Goal: Task Accomplishment & Management: Manage account settings

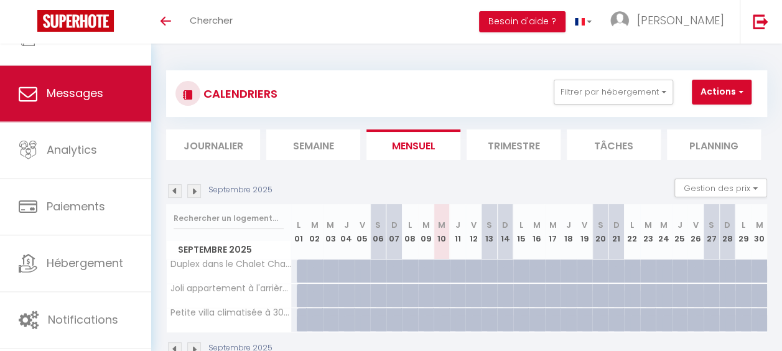
scroll to position [85, 0]
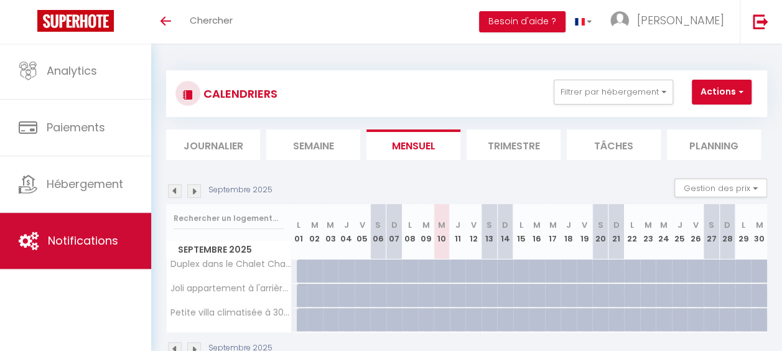
click at [107, 248] on link "Notifications" at bounding box center [75, 241] width 151 height 56
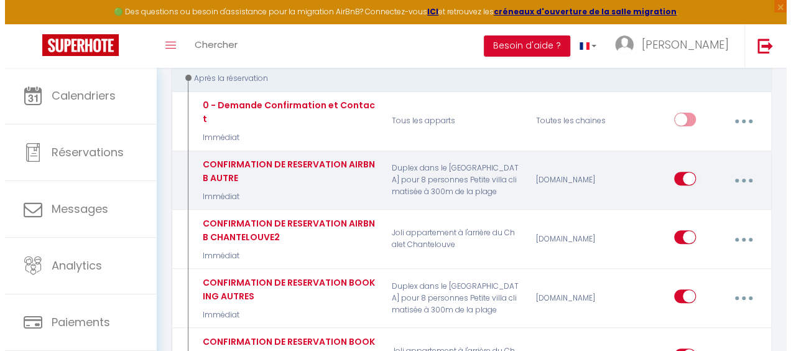
scroll to position [124, 0]
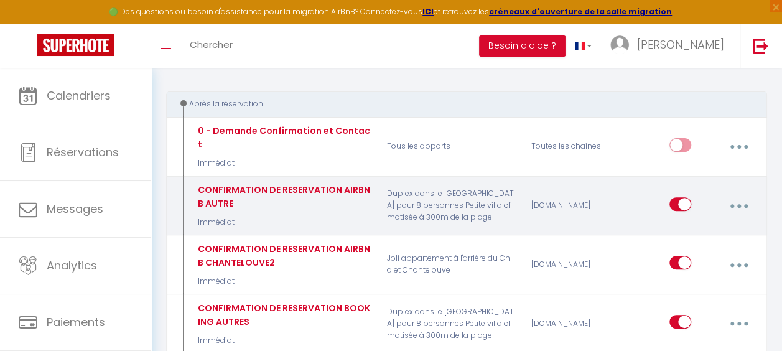
click at [743, 194] on button "button" at bounding box center [738, 206] width 33 height 24
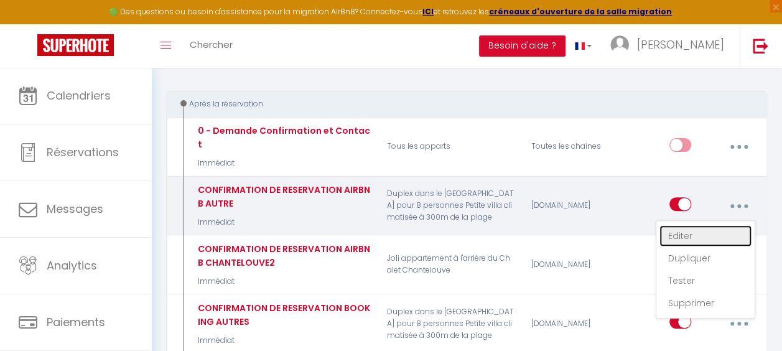
click at [687, 226] on link "Editer" at bounding box center [705, 235] width 92 height 21
type input "CONFIRMATION DE RESERVATION AIRBNB AUTRE"
select select "Immédiat"
select select
checkbox input "true"
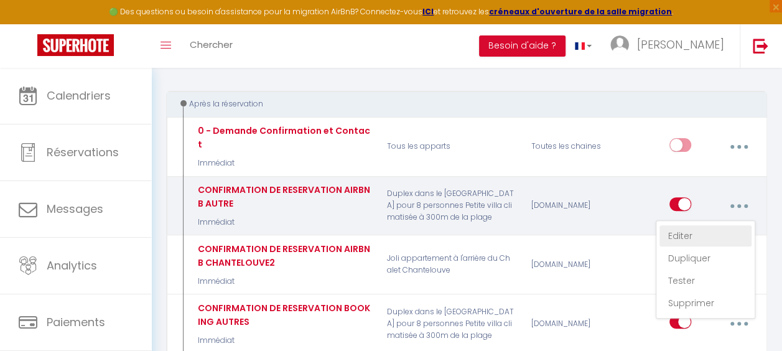
checkbox input "false"
radio input "true"
type input "Votre réservation dans notre hébergement [GUEST:FIRST_NAME]"
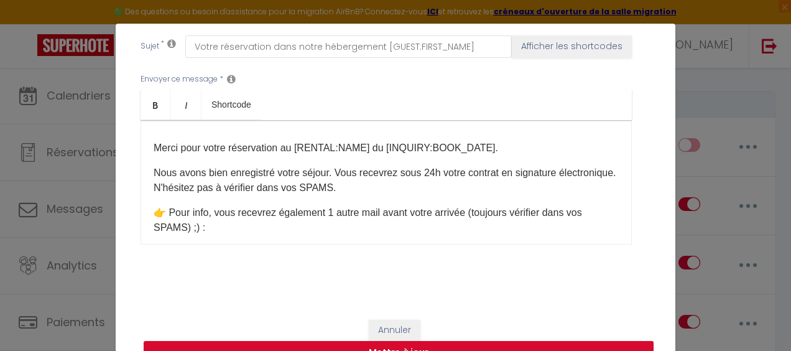
scroll to position [62, 0]
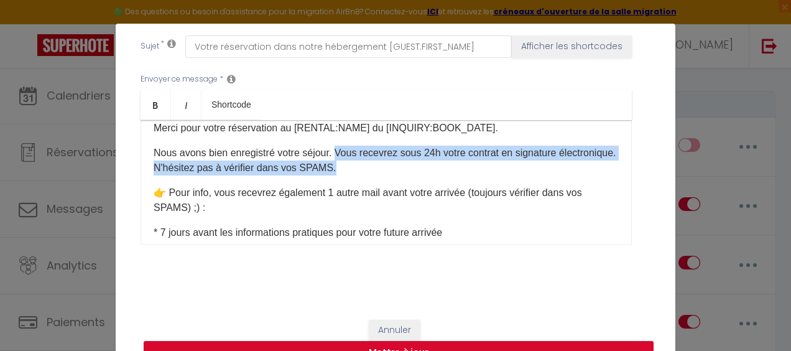
drag, startPoint x: 330, startPoint y: 149, endPoint x: 386, endPoint y: 165, distance: 58.3
click at [386, 165] on p "Nous avons bien enregistré votre séjour. Vous recevrez sous 24h votre contrat e…" at bounding box center [386, 161] width 465 height 30
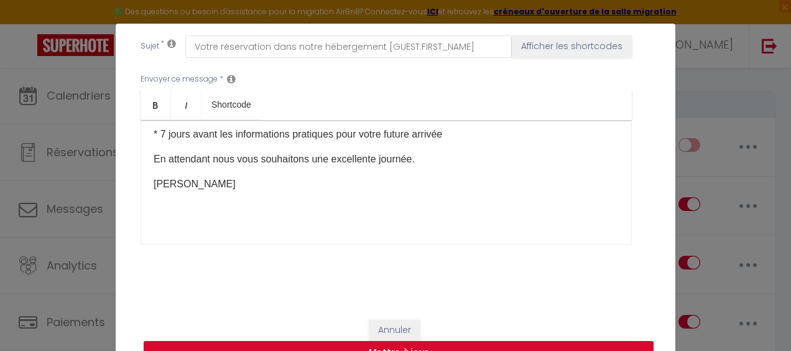
scroll to position [157, 0]
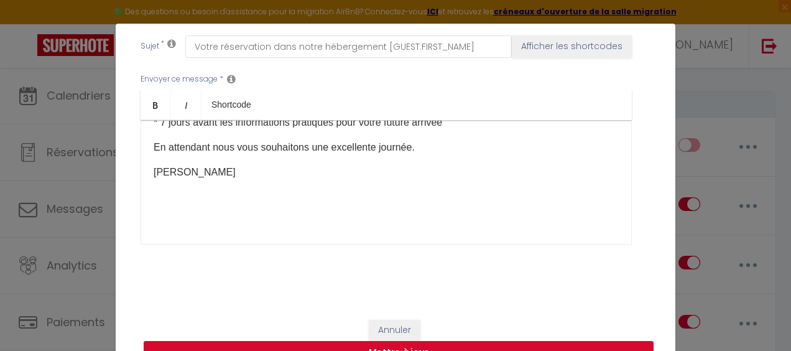
click at [398, 345] on button "Mettre à jour" at bounding box center [399, 353] width 510 height 24
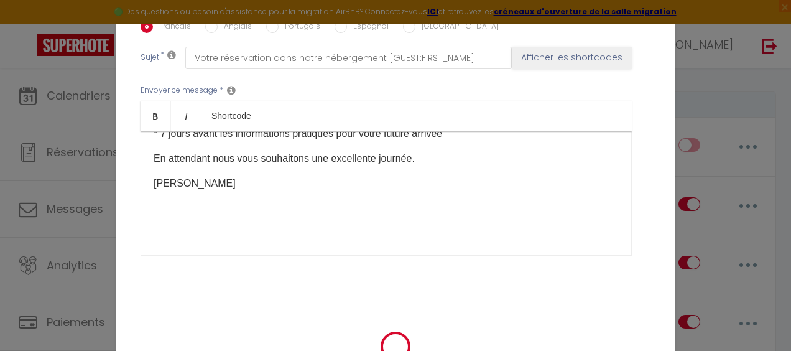
checkbox input "true"
checkbox input "false"
select select
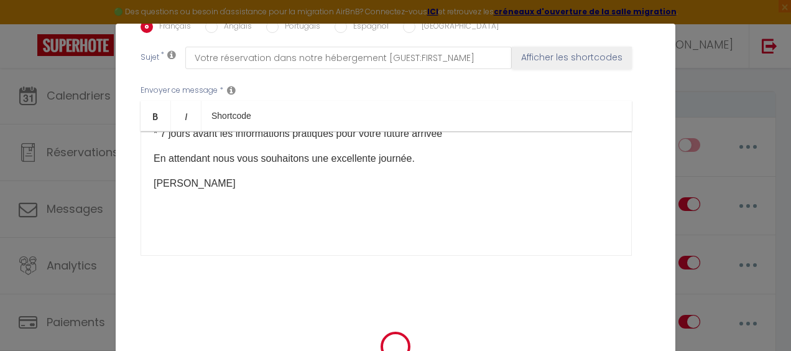
checkbox input "false"
radio input "false"
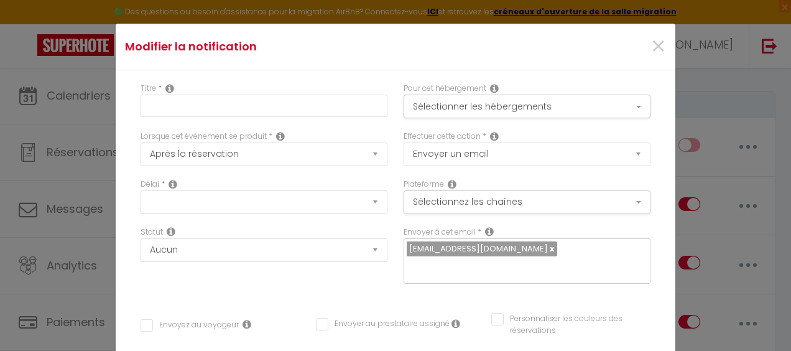
select select
checkbox input "false"
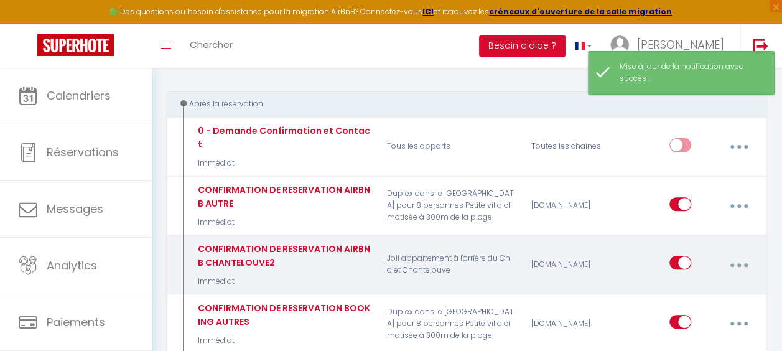
click at [741, 256] on button "button" at bounding box center [738, 265] width 33 height 24
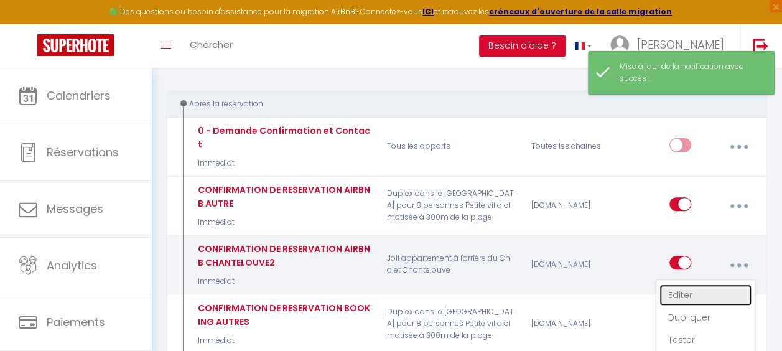
click at [674, 284] on link "Editer" at bounding box center [705, 294] width 92 height 21
type input "CONFIRMATION DE RESERVATION AIRBNB CHANTELOUVE2"
select select "Immédiat"
select select
checkbox input "true"
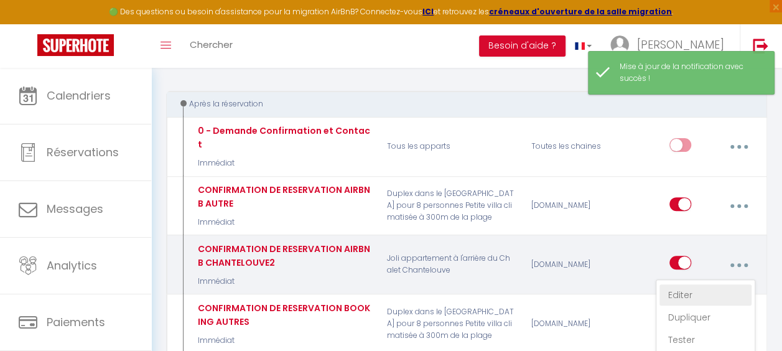
checkbox input "false"
radio input "true"
type input "Votre réservation dans notre hébergement [GUEST:FIRST_NAME]"
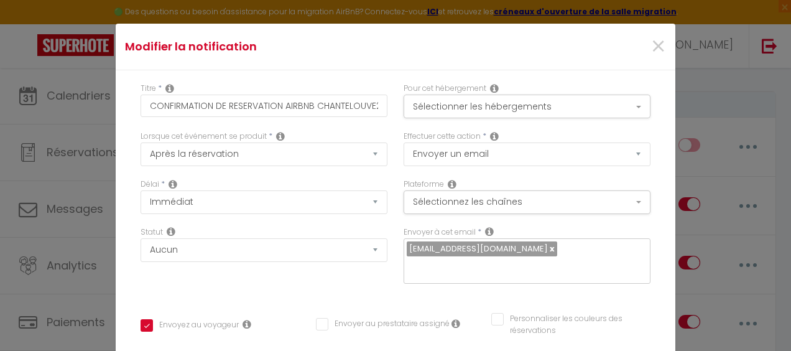
scroll to position [33, 0]
drag, startPoint x: 332, startPoint y: 190, endPoint x: 389, endPoint y: 204, distance: 58.4
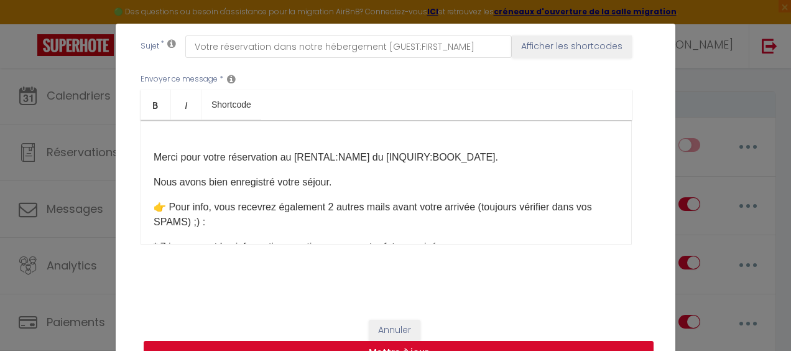
click at [404, 345] on button "Mettre à jour" at bounding box center [399, 353] width 510 height 24
checkbox input "true"
checkbox input "false"
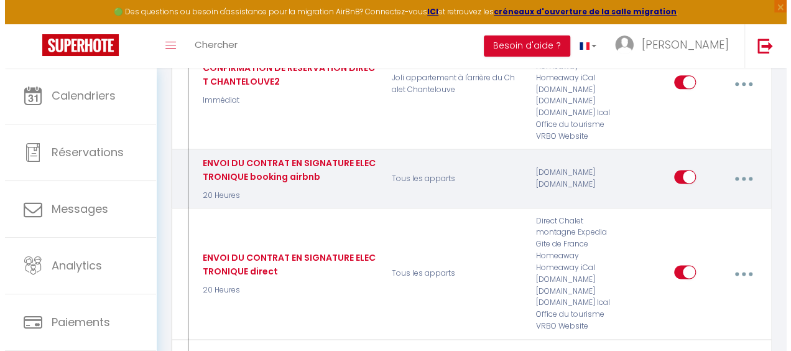
scroll to position [809, 0]
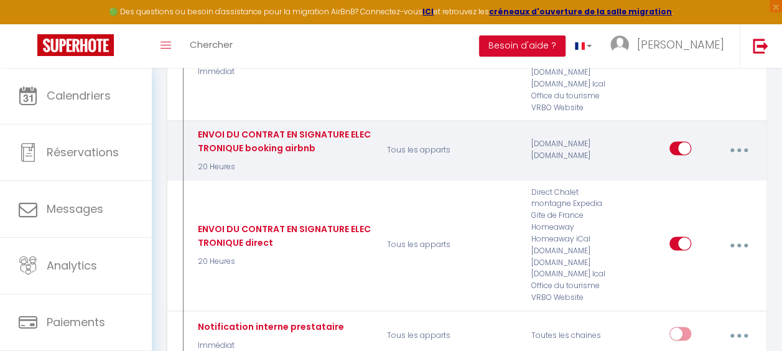
click at [739, 138] on button "button" at bounding box center [738, 150] width 33 height 24
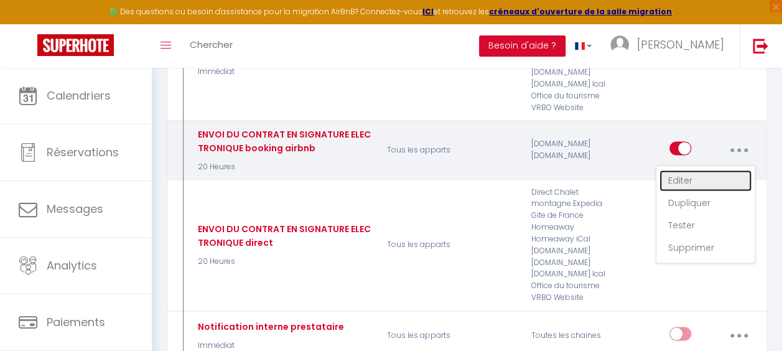
click at [690, 170] on link "Editer" at bounding box center [705, 180] width 92 height 21
type input "ENVOI DU CONTRAT EN SIGNATURE ELECTRONIQUE booking airbnb"
select select "20 Heures"
select select
checkbox input "true"
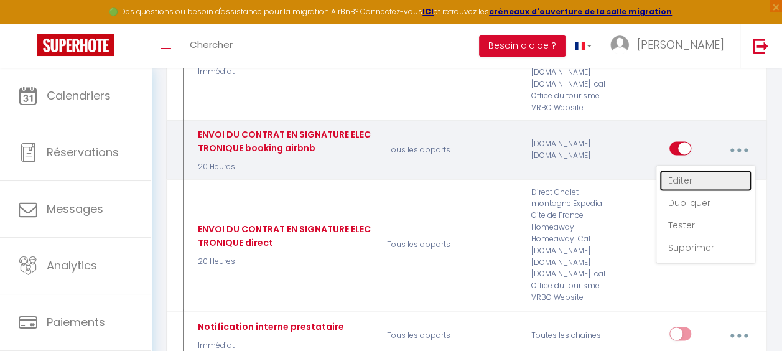
checkbox input "false"
radio input "true"
type input "Votre contrat pour la location à [RENTAL:NAME][RENTAL:NAME]"
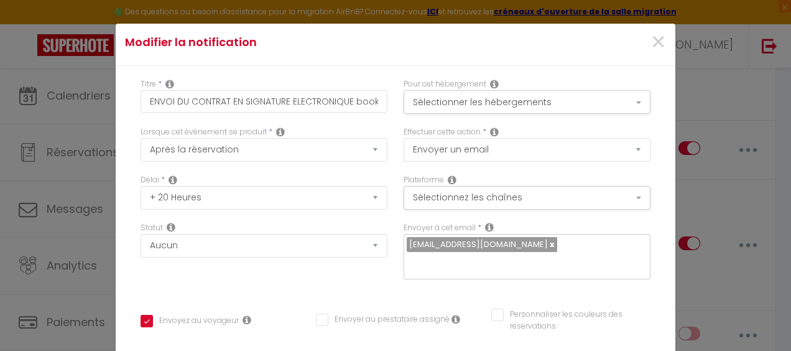
scroll to position [0, 0]
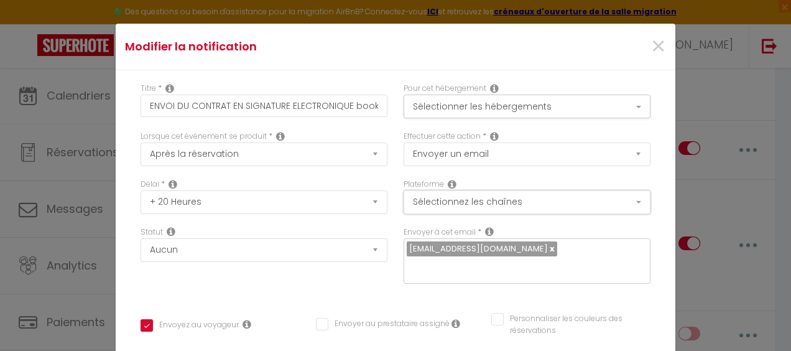
click at [475, 198] on button "Sélectionnez les chaînes" at bounding box center [527, 202] width 247 height 24
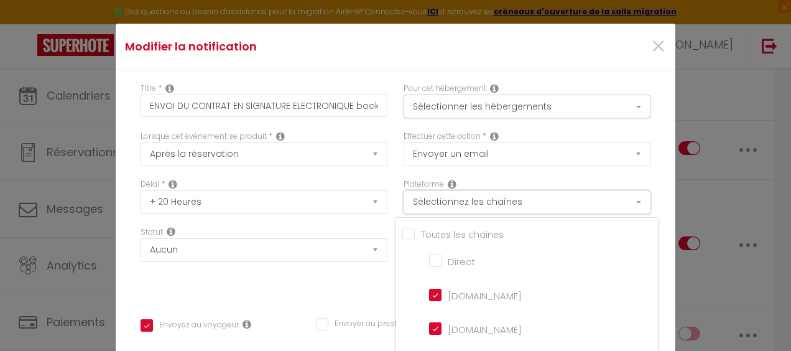
scroll to position [62, 0]
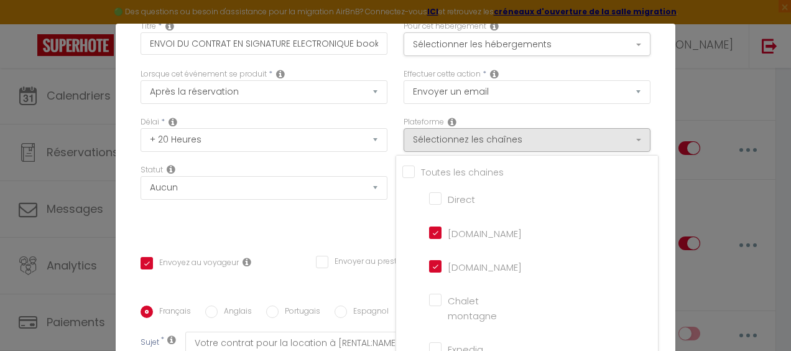
click at [429, 228] on input "[DOMAIN_NAME]" at bounding box center [464, 232] width 71 height 12
checkbox input "false"
checkbox input "true"
checkbox input "false"
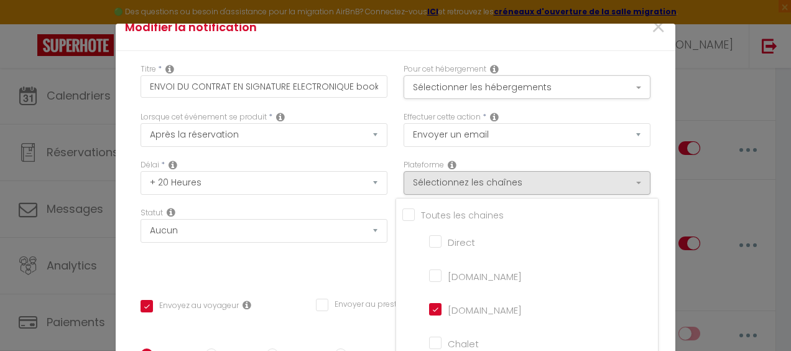
scroll to position [0, 0]
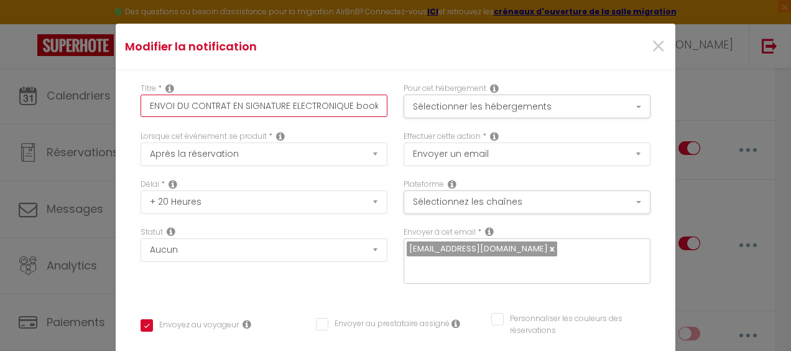
click at [363, 106] on input "ENVOI DU CONTRAT EN SIGNATURE ELECTRONIQUE booking airbnb" at bounding box center [264, 106] width 247 height 22
click at [361, 107] on input "ENVOI DU CONTRAT EN SIGNATURE ELECTRONIQUE booking airbnb" at bounding box center [264, 106] width 247 height 22
type input "ENVOI DU CONTRAT EN SIGNATURE ELECTRONIQUE booking"
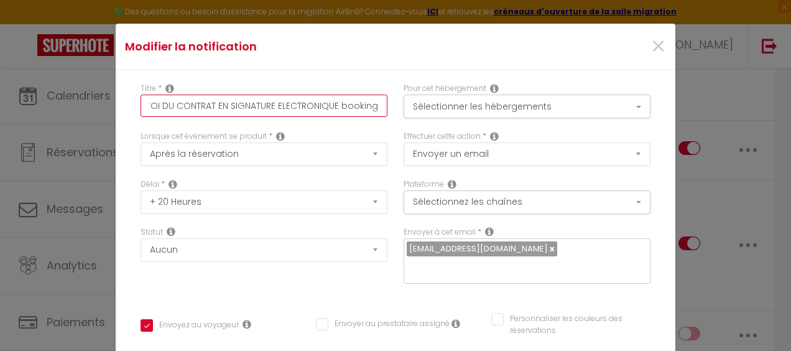
checkbox input "true"
checkbox input "false"
type input "ENVOI DU CONTRAT EN SIGNATURE ELECTRONIQUE booking"
checkbox input "true"
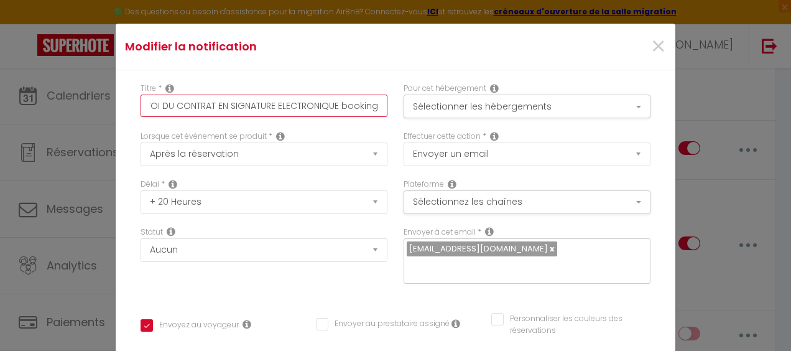
checkbox input "false"
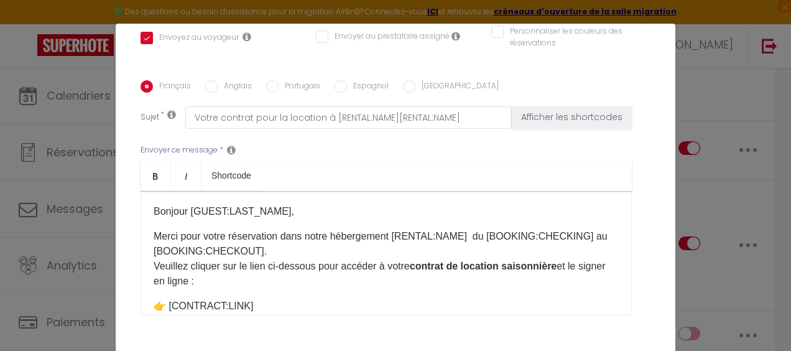
scroll to position [358, 0]
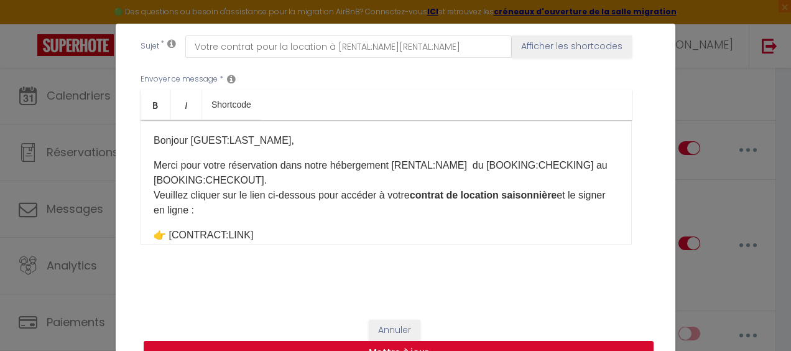
type input "ENVOI DU CONTRAT EN SIGNATURE ELECTRONIQUE booking"
click at [399, 345] on button "Mettre à jour" at bounding box center [399, 353] width 510 height 24
checkbox input "true"
checkbox input "false"
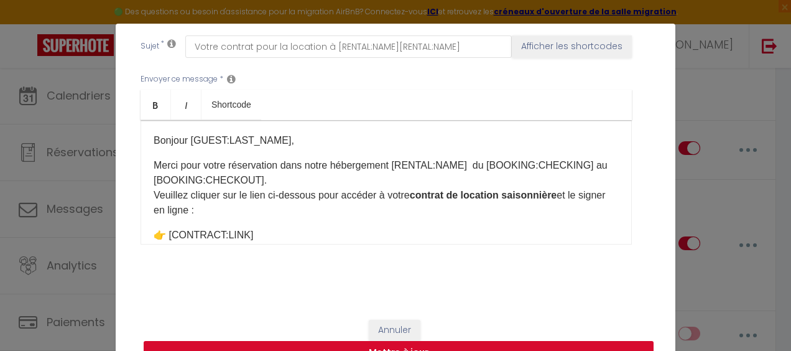
checkbox input "false"
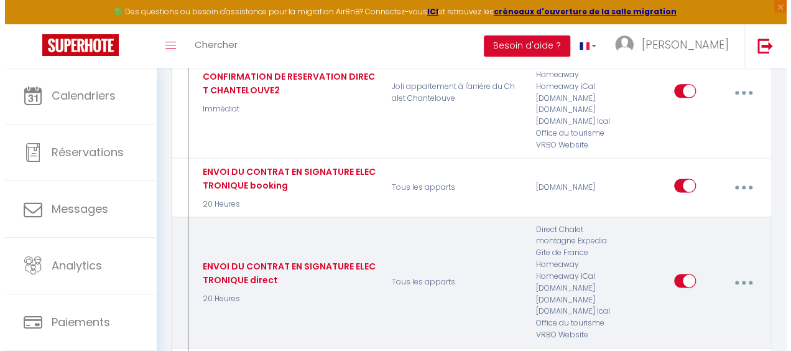
scroll to position [746, 0]
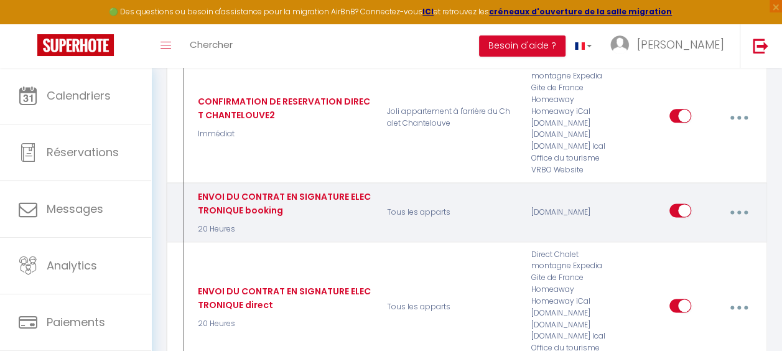
click at [746, 200] on button "button" at bounding box center [738, 212] width 33 height 24
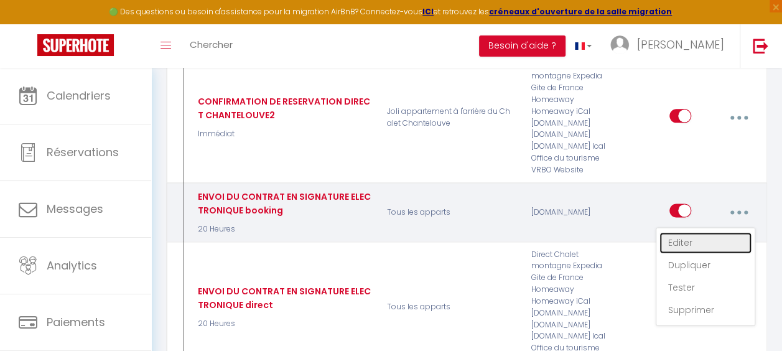
click at [665, 232] on link "Editer" at bounding box center [705, 242] width 92 height 21
type input "ENVOI DU CONTRAT EN SIGNATURE ELECTRONIQUE booking"
select select "20 Heures"
select select
checkbox input "true"
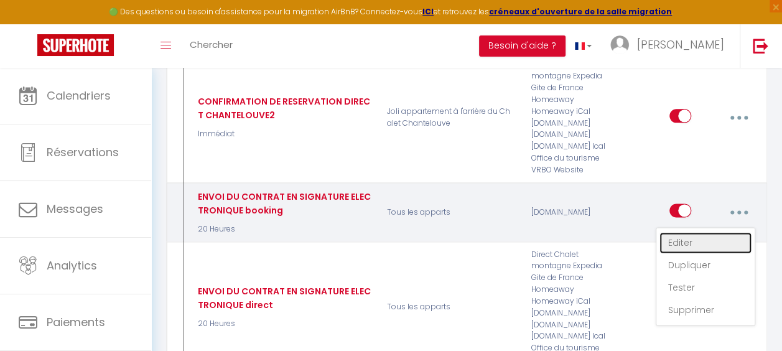
checkbox input "false"
radio input "true"
type input "Votre contrat pour la location à [RENTAL:NAME][RENTAL:NAME]"
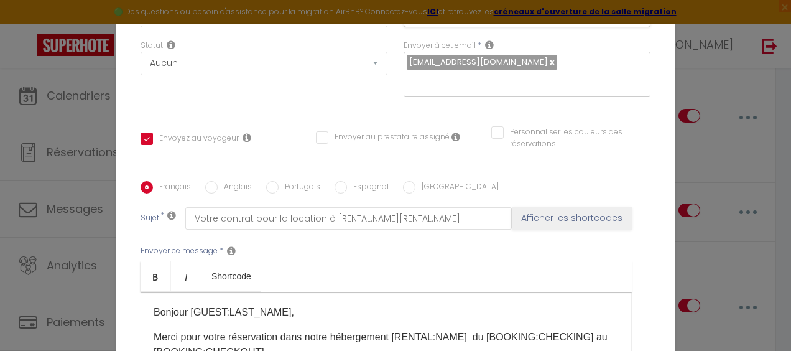
scroll to position [358, 0]
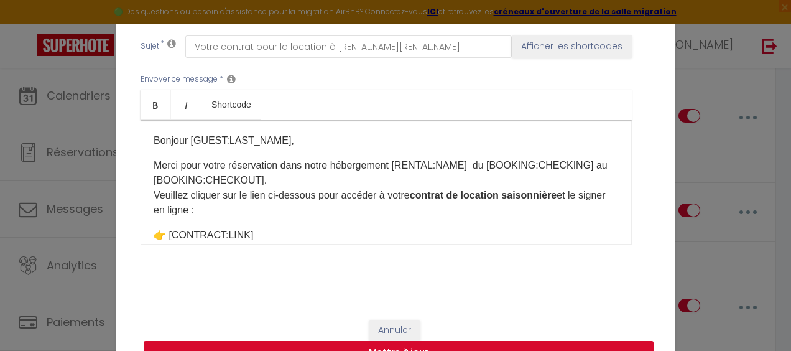
click at [480, 345] on button "Mettre à jour" at bounding box center [399, 353] width 510 height 24
checkbox input "true"
checkbox input "false"
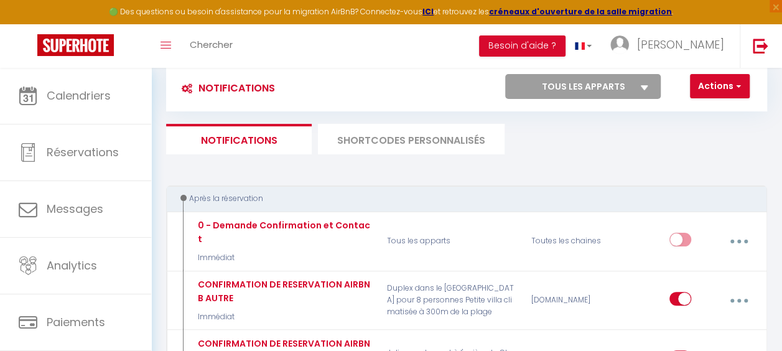
scroll to position [0, 0]
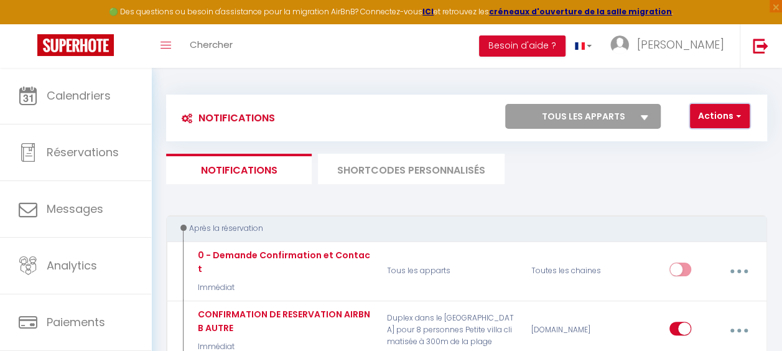
click at [725, 118] on button "Actions" at bounding box center [720, 116] width 60 height 25
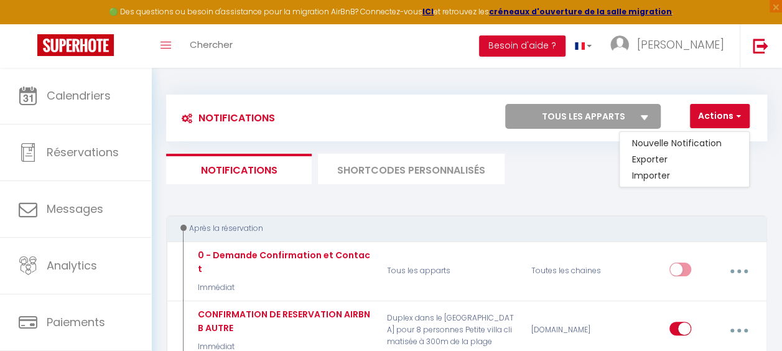
click at [338, 123] on div "Actions Nouvelle Notification Exporter Importer Tous les apparts Duplex dans le…" at bounding box center [541, 118] width 449 height 28
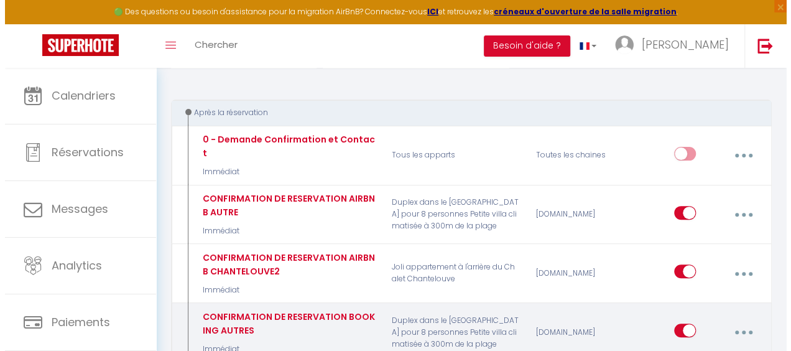
scroll to position [124, 0]
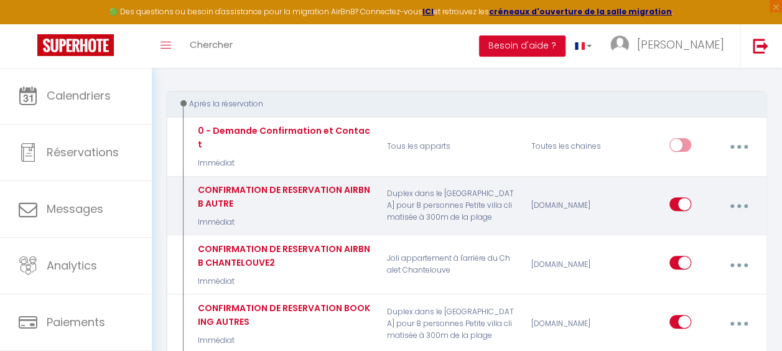
click at [734, 194] on button "button" at bounding box center [738, 206] width 33 height 24
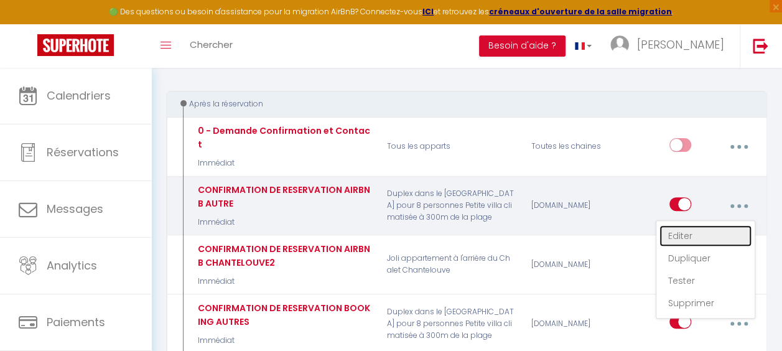
click at [698, 225] on link "Editer" at bounding box center [705, 235] width 92 height 21
type input "CONFIRMATION DE RESERVATION AIRBNB AUTRE"
select select "Immédiat"
select select
checkbox input "true"
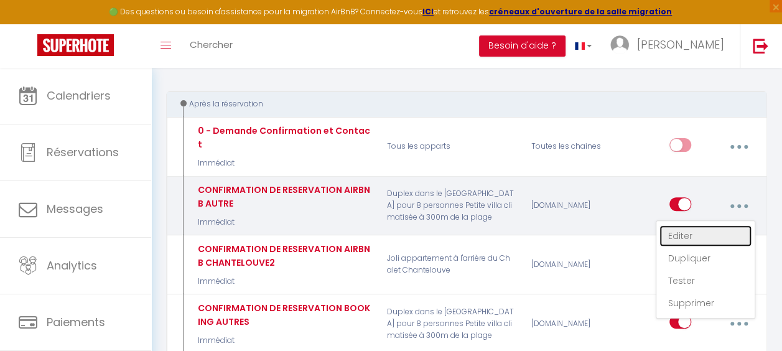
checkbox input "false"
radio input "true"
type input "Votre réservation dans notre hébergement [GUEST:FIRST_NAME]"
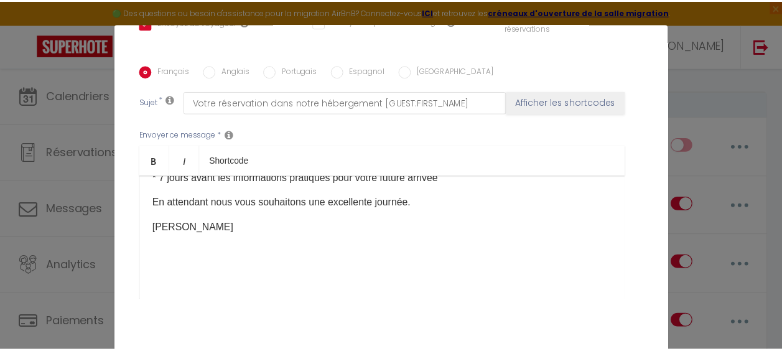
scroll to position [358, 0]
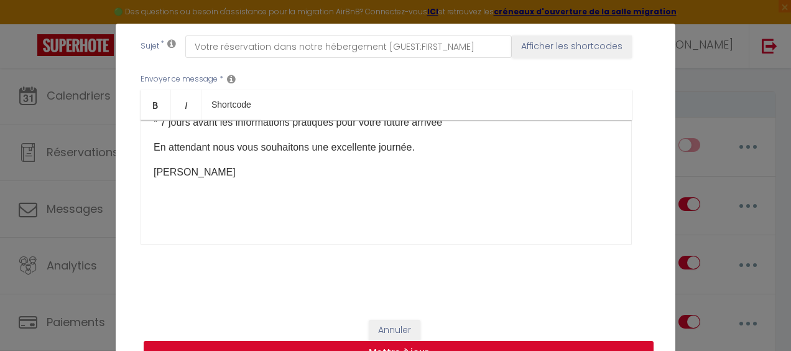
click at [396, 346] on button "Mettre à jour" at bounding box center [399, 353] width 510 height 24
checkbox input "true"
checkbox input "false"
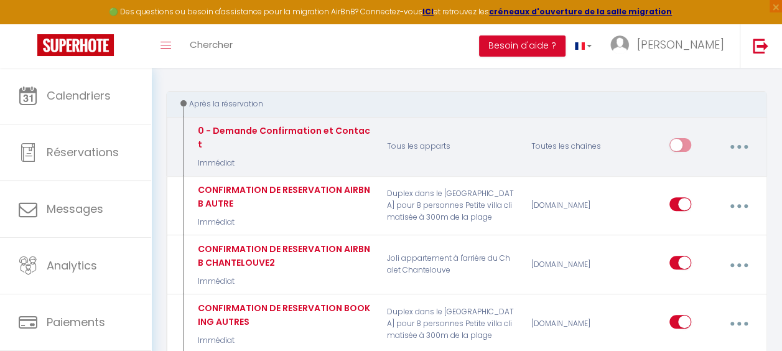
scroll to position [0, 0]
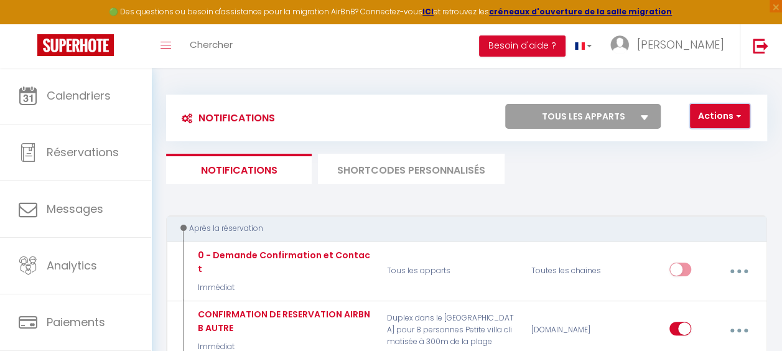
click at [744, 113] on button "Actions" at bounding box center [720, 116] width 60 height 25
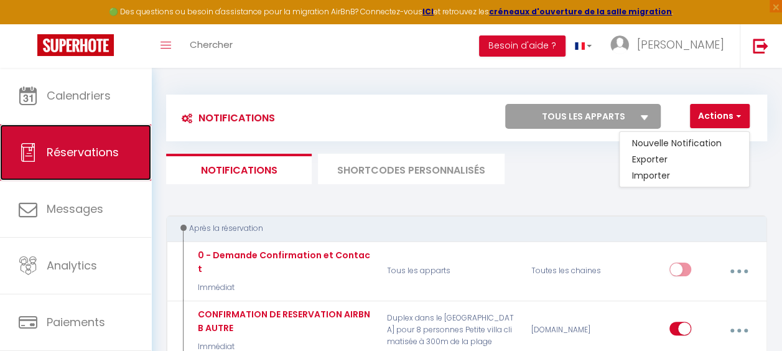
click at [52, 146] on span "Réservations" at bounding box center [83, 152] width 72 height 16
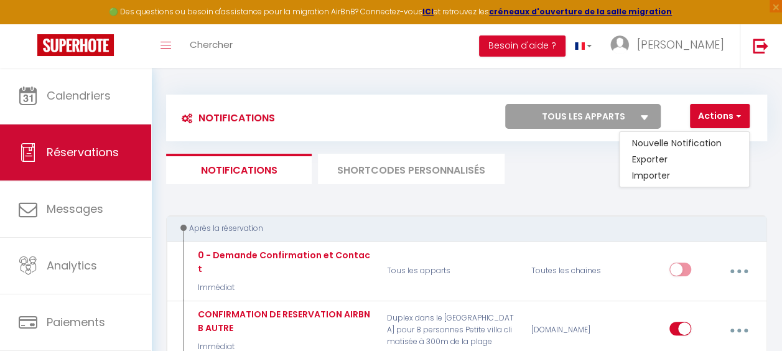
select select "not_cancelled"
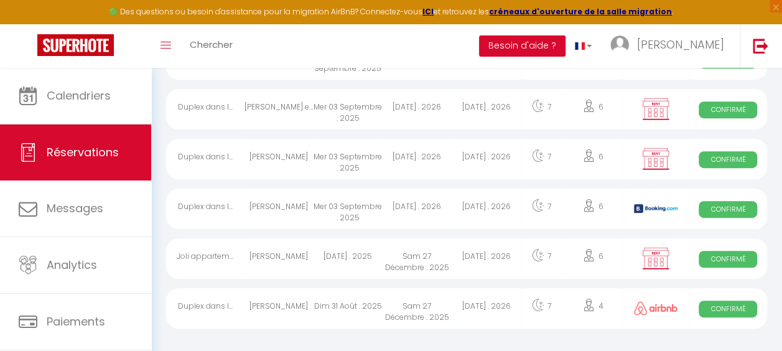
scroll to position [261, 0]
